Goal: Find specific page/section

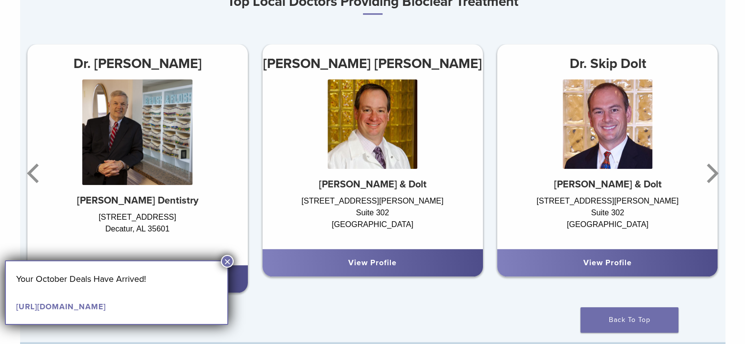
scroll to position [686, 0]
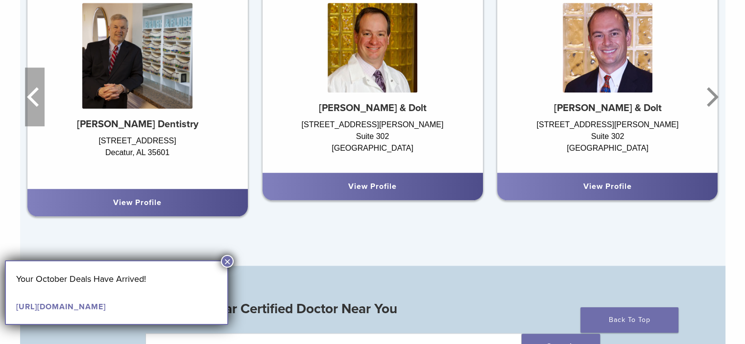
click at [38, 93] on icon "Previous" at bounding box center [35, 97] width 20 height 59
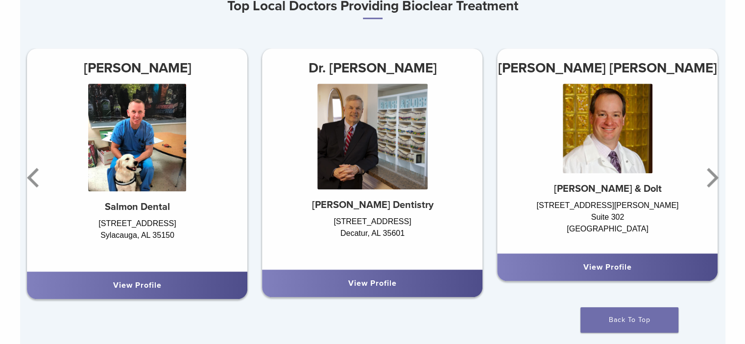
scroll to position [588, 0]
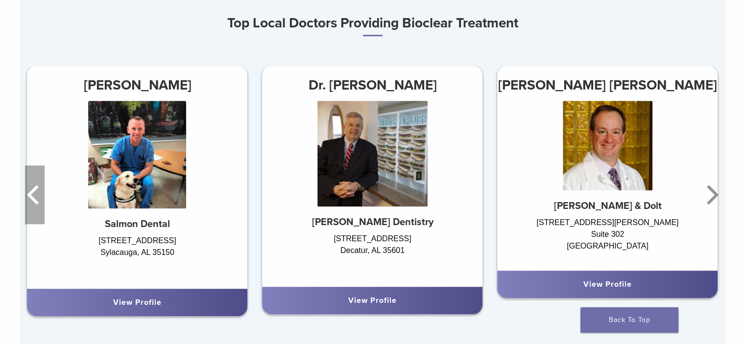
click at [33, 184] on icon "Previous" at bounding box center [35, 195] width 20 height 59
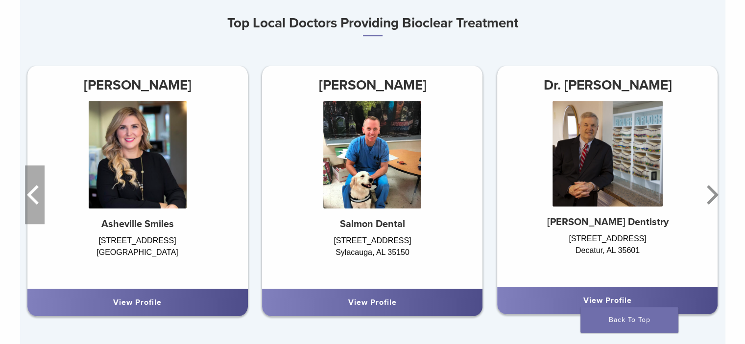
click at [35, 184] on icon "Previous" at bounding box center [35, 195] width 20 height 59
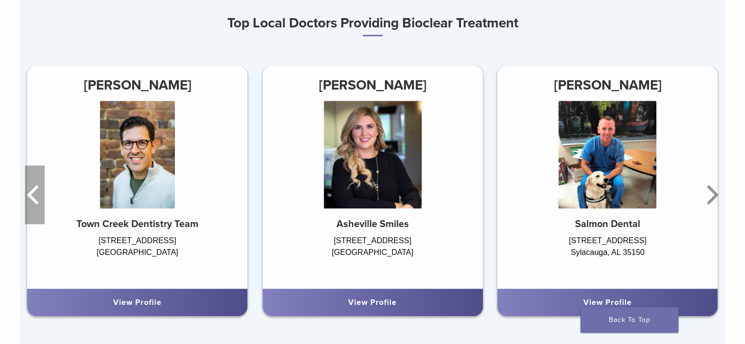
click at [35, 184] on icon "Previous" at bounding box center [35, 195] width 20 height 59
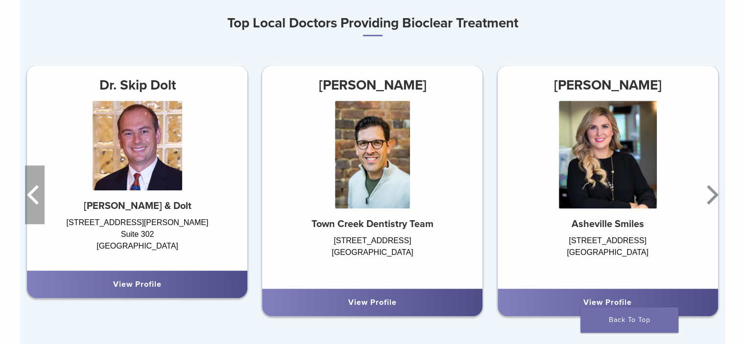
click at [35, 184] on icon "Previous" at bounding box center [35, 195] width 20 height 59
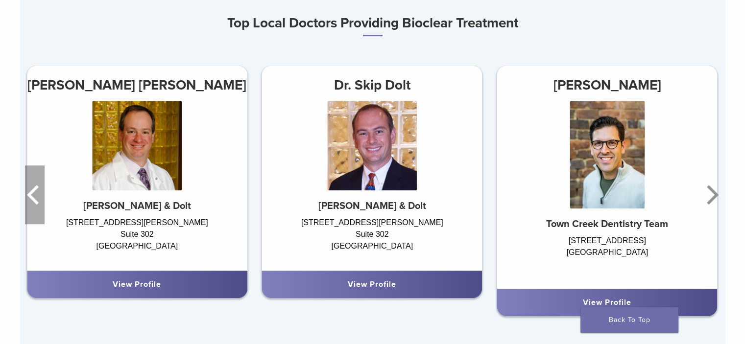
click at [35, 184] on icon "Previous" at bounding box center [35, 195] width 20 height 59
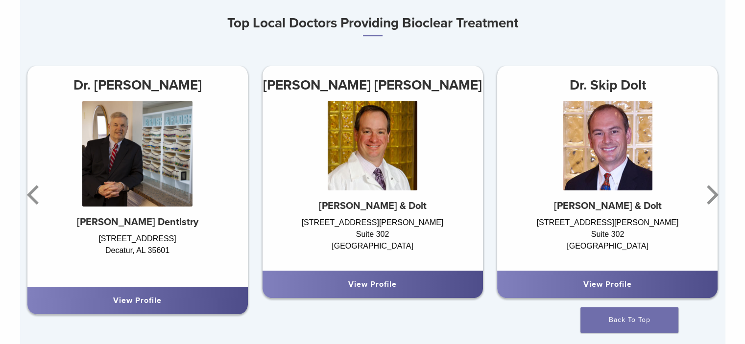
click at [374, 223] on div "[STREET_ADDRESS][PERSON_NAME]" at bounding box center [372, 239] width 220 height 44
click at [355, 284] on link "View Profile" at bounding box center [372, 285] width 48 height 10
